Goal: Task Accomplishment & Management: Complete application form

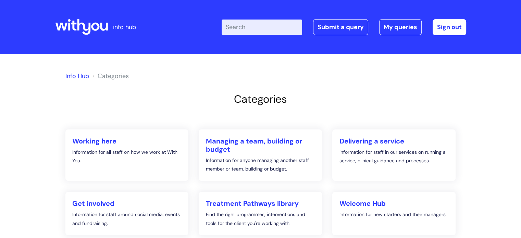
scroll to position [14, 0]
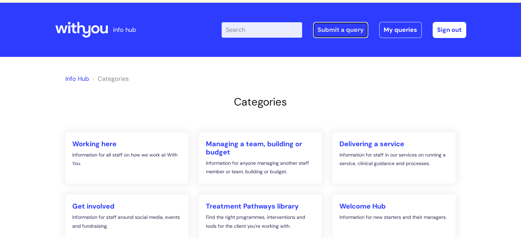
click at [343, 30] on link "Submit a query" at bounding box center [340, 30] width 55 height 16
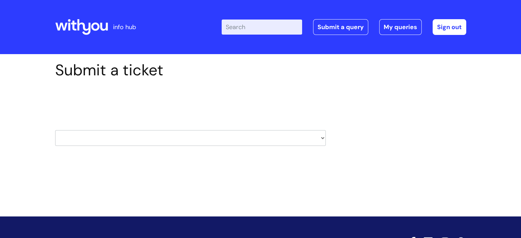
click at [322, 138] on select "HR / People IT and Support Clinical Drug Alerts Finance Accounts Data Support T…" at bounding box center [190, 138] width 271 height 16
select select "it_and_support"
click at [55, 130] on select "HR / People IT and Support Clinical Drug Alerts Finance Accounts Data Support T…" at bounding box center [190, 138] width 271 height 16
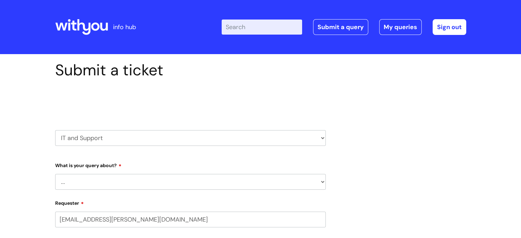
click at [320, 180] on select "... Mobile Phone Reset & MFA Accounts, Starters and Leavers IT Hardware issue I…" at bounding box center [190, 182] width 271 height 16
select select "IT Hardware issue"
click at [55, 174] on select "... Mobile Phone Reset & MFA Accounts, Starters and Leavers IT Hardware issue I…" at bounding box center [190, 182] width 271 height 16
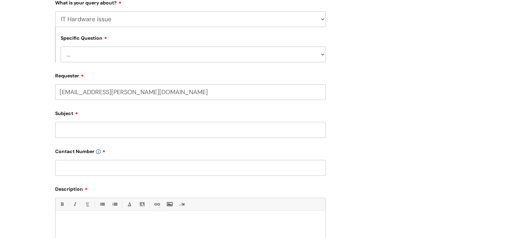
scroll to position [168, 0]
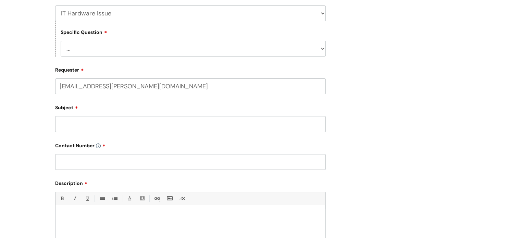
click at [322, 49] on select "... I need a new or replacement ... I’m waiting for new or replacement hardware…" at bounding box center [193, 49] width 265 height 16
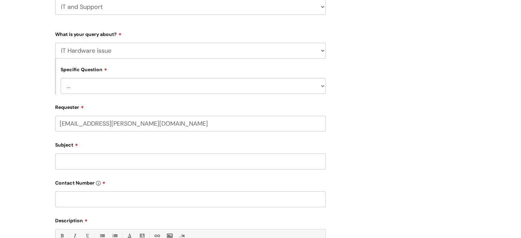
scroll to position [126, 0]
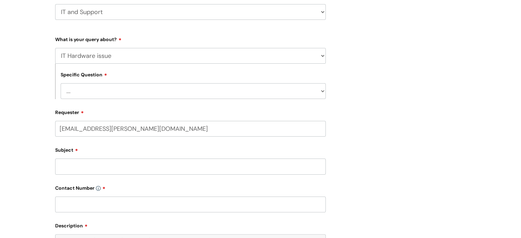
click at [321, 92] on select "... I need a new or replacement ... I’m waiting for new or replacement hardware…" at bounding box center [193, 91] width 265 height 16
select select "I need a new or replacement ..."
click at [61, 83] on select "... I need a new or replacement ... I’m waiting for new or replacement hardware…" at bounding box center [193, 91] width 265 height 16
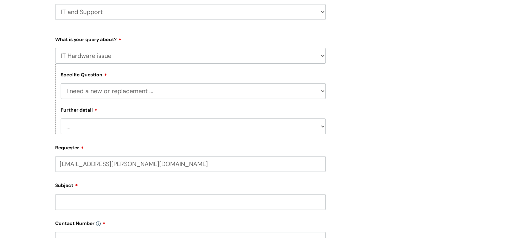
click at [321, 128] on select "... Another sort of cable Anything else Monitor Mouse/keyboard Port replicator …" at bounding box center [193, 126] width 265 height 16
select select "Mouse/keyboard"
click at [61, 119] on select "... Another sort of cable Anything else Monitor Mouse/keyboard Port replicator …" at bounding box center [193, 126] width 265 height 16
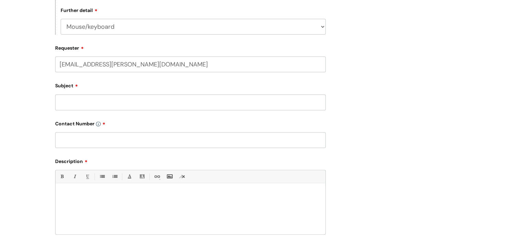
scroll to position [228, 0]
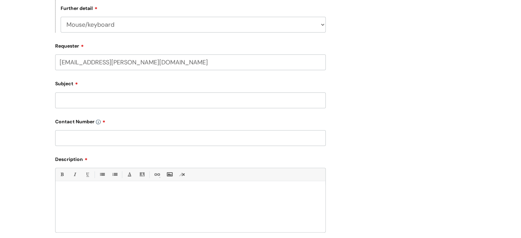
click at [97, 97] on input "Subject" at bounding box center [190, 100] width 271 height 16
type input "N"
type input "Mouse"
click at [82, 137] on input "text" at bounding box center [190, 138] width 271 height 16
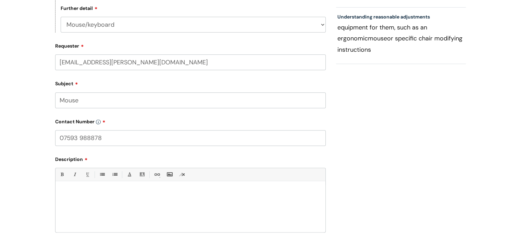
type input "07593 988878"
click at [66, 187] on div at bounding box center [190, 208] width 270 height 47
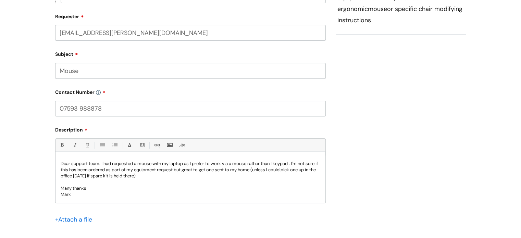
scroll to position [259, 0]
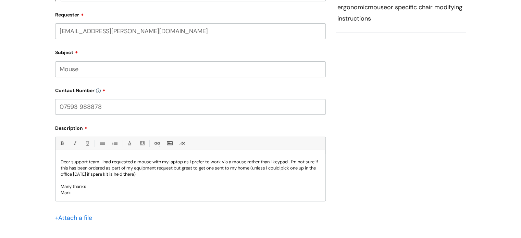
click at [235, 161] on p "Dear support team. I had requested a mouse with my laptop as I prefer to work v…" at bounding box center [191, 168] width 260 height 18
click at [277, 161] on p "Dear support team. I had requested a mouse with my laptop as I prefer to work v…" at bounding box center [191, 168] width 260 height 18
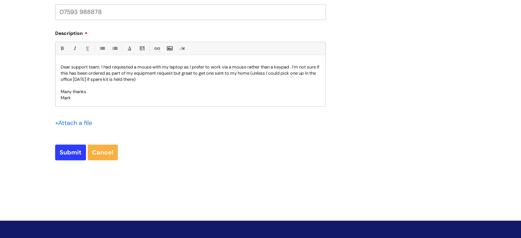
scroll to position [358, 0]
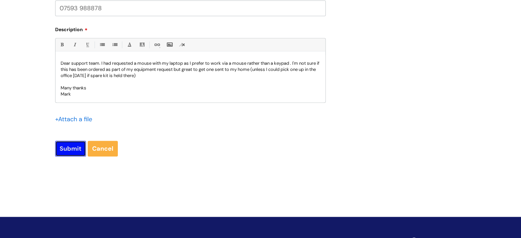
click at [71, 147] on input "Submit" at bounding box center [70, 149] width 31 height 16
type input "Please Wait..."
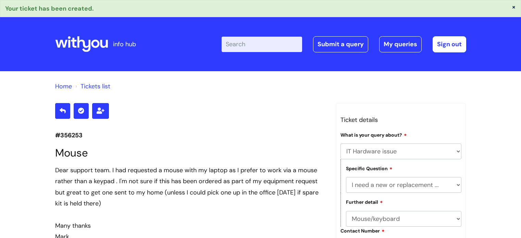
select select "IT Hardware issue"
select select "I need a new or replacement ..."
select select "Mouse/keyboard"
click at [333, 42] on link "Submit a query" at bounding box center [340, 44] width 55 height 16
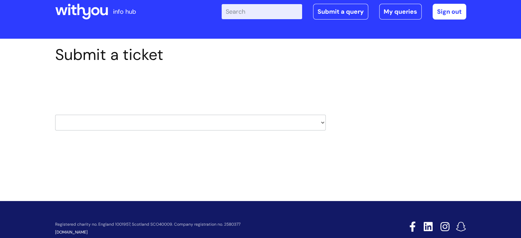
scroll to position [14, 0]
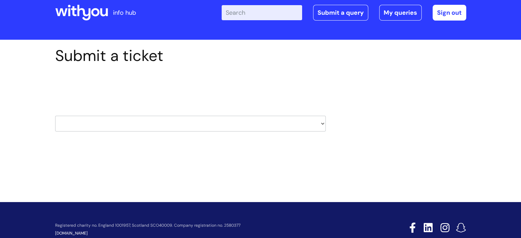
click at [322, 124] on select "HR / People IT and Support Clinical Drug Alerts Finance Accounts Data Support T…" at bounding box center [190, 124] width 271 height 16
select select "pensions"
click at [55, 116] on select "HR / People IT and Support Clinical Drug Alerts Finance Accounts Data Support T…" at bounding box center [190, 124] width 271 height 16
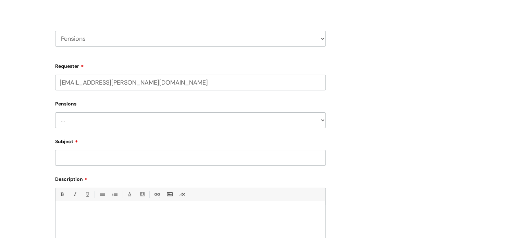
scroll to position [100, 0]
click at [321, 118] on select "... Membership Schemes Pensions" at bounding box center [190, 119] width 271 height 16
select select "Pensions"
click at [55, 111] on select "... Membership Schemes Pensions" at bounding box center [190, 119] width 271 height 16
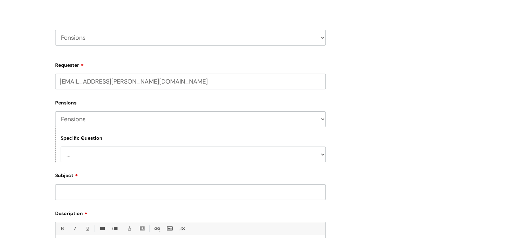
click at [321, 152] on select "... General pension queries Pension joiners and opt outs Pension rate changes" at bounding box center [193, 155] width 265 height 16
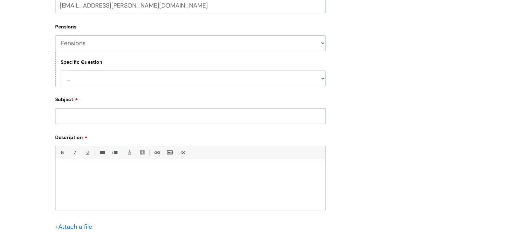
scroll to position [195, 0]
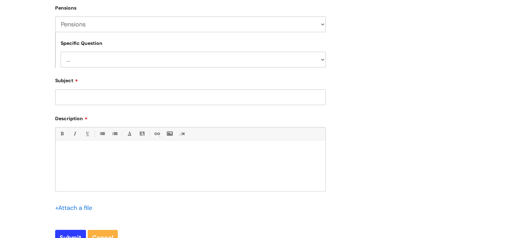
click at [322, 59] on select "... General pension queries Pension joiners and opt outs Pension rate changes" at bounding box center [193, 60] width 265 height 16
select select "Pension joiners and opt outs"
click at [61, 52] on select "... General pension queries Pension joiners and opt outs Pension rate changes" at bounding box center [193, 60] width 265 height 16
click at [104, 97] on input "Subject" at bounding box center [190, 97] width 271 height 16
type input "Pension Provider"
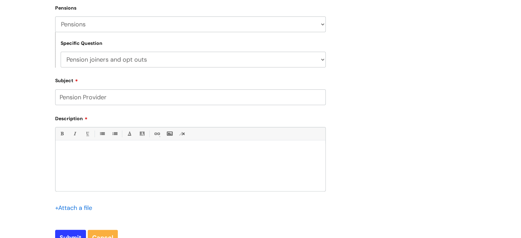
click at [58, 145] on div at bounding box center [190, 167] width 270 height 47
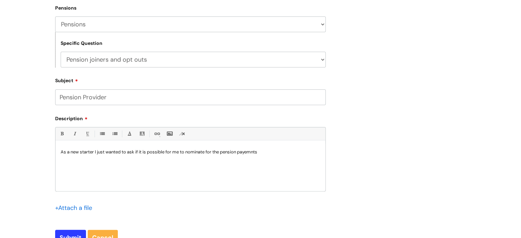
click at [249, 152] on p "As a new starter I just wanted to ask if it is possible for me to nominate for …" at bounding box center [191, 152] width 260 height 6
click at [252, 150] on p "As a new starter I just wanted to ask if it is possible for me to nominate for …" at bounding box center [191, 152] width 260 height 6
click at [265, 151] on p "As a new starter I just wanted to ask if it is possible for me to nominate for …" at bounding box center [191, 152] width 260 height 6
click at [187, 151] on p "As a new starter I just wanted to ask if it is possible for me to nominate for …" at bounding box center [191, 152] width 260 height 6
click at [264, 151] on p "As a new starter I just wanted to ask if it is possible for me to nominate for …" at bounding box center [191, 152] width 260 height 6
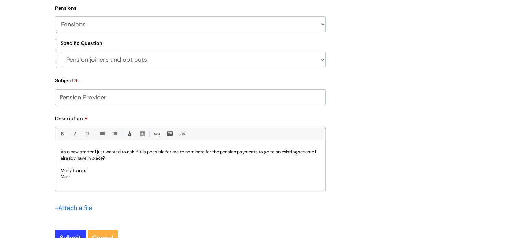
click at [173, 150] on p "As a new starter I just wanted to ask if it is possible for me to nominate for …" at bounding box center [191, 155] width 260 height 12
click at [277, 151] on p "As a new starter I just wanted to ask if it is possible for my pension payments…" at bounding box center [191, 155] width 260 height 12
click at [72, 233] on input "Submit" at bounding box center [70, 238] width 31 height 16
type input "Please Wait..."
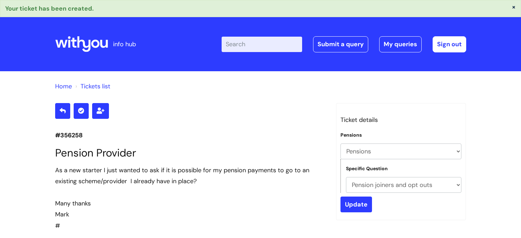
select select "Pensions"
select select "Pension joiners and opt outs"
